Goal: Communication & Community: Answer question/provide support

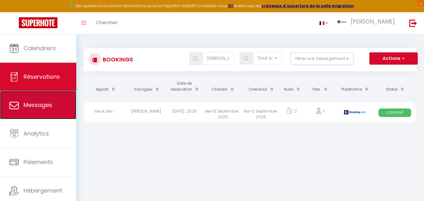
click at [49, 101] on span "Messages" at bounding box center [38, 105] width 29 height 8
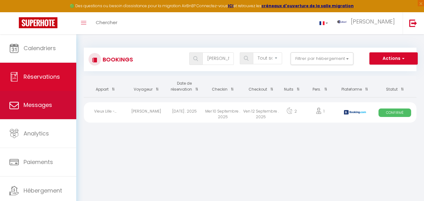
select select "message"
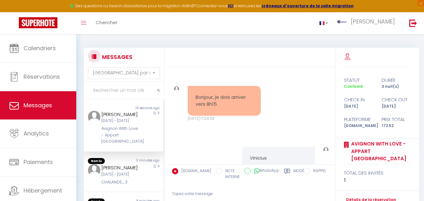
scroll to position [3820, 0]
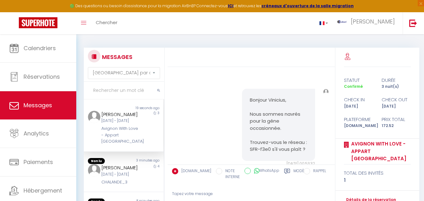
click at [119, 87] on input "text" at bounding box center [124, 91] width 80 height 18
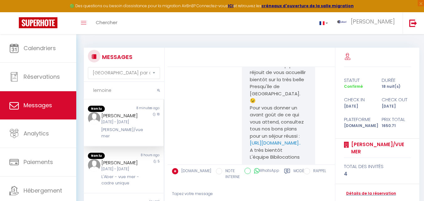
scroll to position [856, 0]
type input "lemoine"
drag, startPoint x: 300, startPoint y: 102, endPoint x: 248, endPoint y: 95, distance: 52.2
click at [250, 62] on p "[URL][DOMAIN_NAME]" at bounding box center [278, 58] width 57 height 7
copy p "[URL][DOMAIN_NAME]"
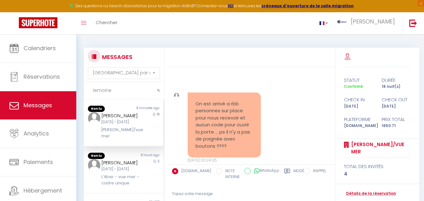
scroll to position [55, 0]
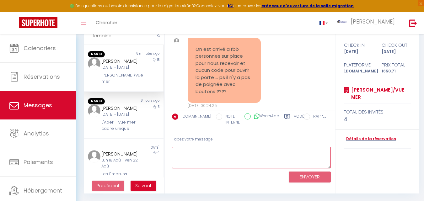
click at [244, 158] on textarea at bounding box center [251, 158] width 159 height 22
type textarea "L"
type textarea "n"
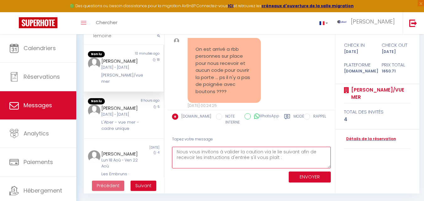
scroll to position [4, 0]
paste textarea "[URL][DOMAIN_NAME]"
click at [277, 154] on textarea "Nous vous invitons à valider la caution via le lie suivant afin de recevoir les…" at bounding box center [251, 158] width 159 height 22
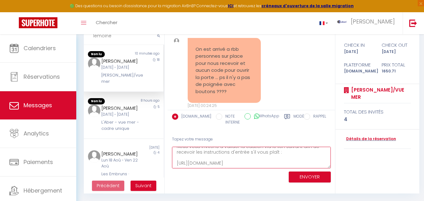
type textarea "Nous vous invitons à valider la caution via le lien suivant afin de recevoir le…"
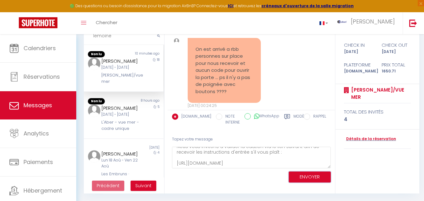
click at [311, 176] on button "ENVOYER" at bounding box center [310, 177] width 42 height 11
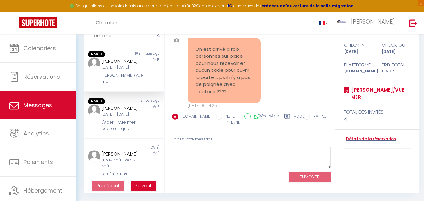
scroll to position [1867, 0]
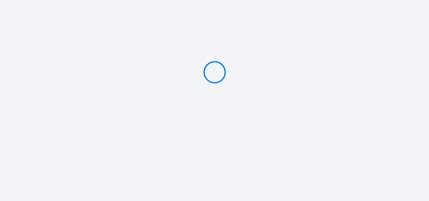
type input "Caution 300 €"
